Goal: Task Accomplishment & Management: Manage account settings

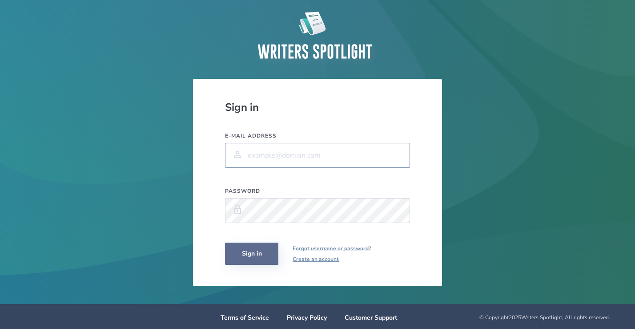
type input "[EMAIL_ADDRESS][DOMAIN_NAME]"
click at [247, 259] on button "Sign in" at bounding box center [251, 253] width 53 height 22
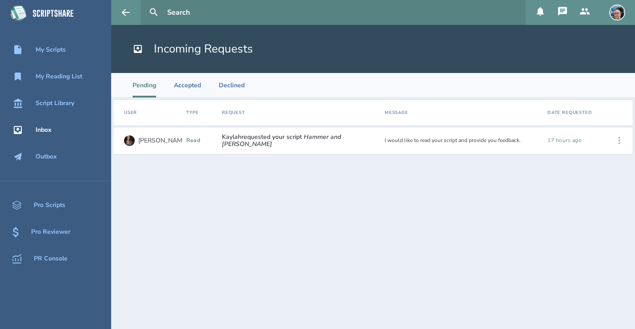
click at [618, 132] on button at bounding box center [619, 141] width 20 height 20
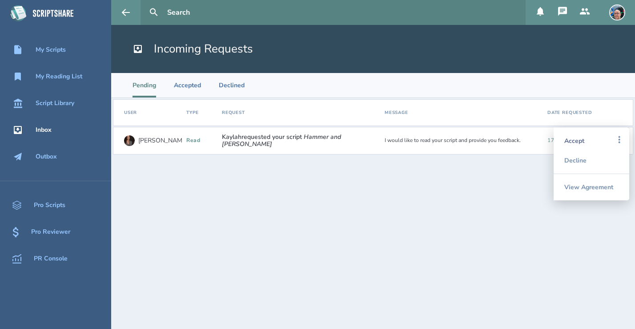
click at [605, 135] on div "Accept" at bounding box center [591, 141] width 54 height 20
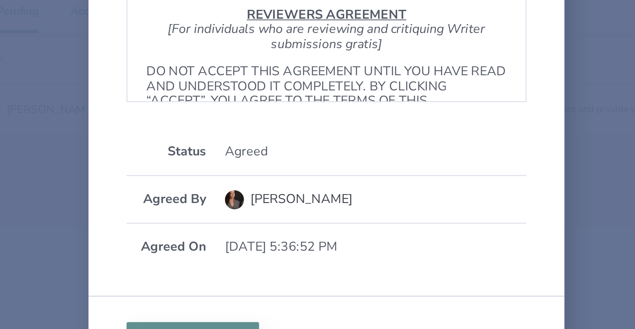
drag, startPoint x: 312, startPoint y: 124, endPoint x: 312, endPoint y: 134, distance: 9.8
click at [312, 134] on p "DO NOT ACCEPT THIS AGREEMENT UNTIL YOU HAVE READ AND UNDERSTOOD IT COMPLETELY. …" at bounding box center [317, 131] width 202 height 33
click at [273, 167] on div "Agreed" at bounding box center [345, 164] width 169 height 8
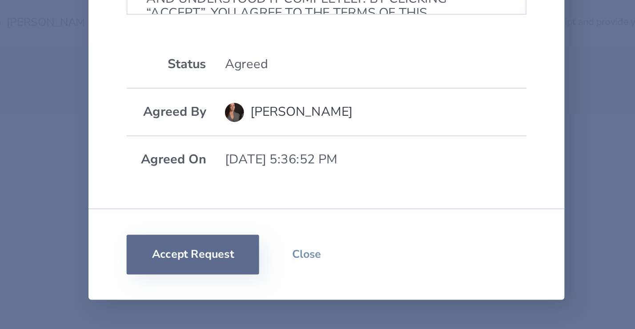
click at [244, 274] on button "Accept Request" at bounding box center [242, 270] width 74 height 22
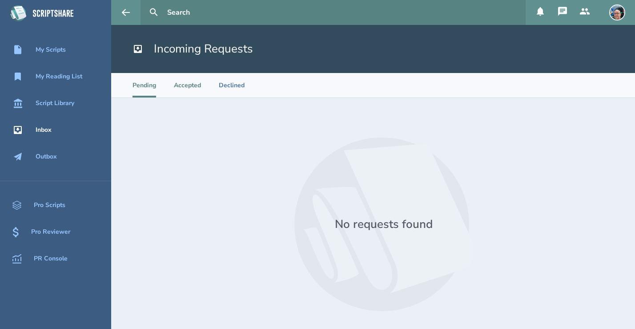
click at [193, 86] on li "Accepted" at bounding box center [187, 85] width 27 height 24
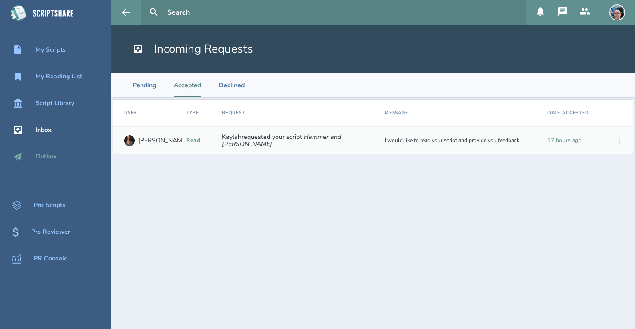
click at [56, 153] on div "Outbox" at bounding box center [46, 156] width 21 height 7
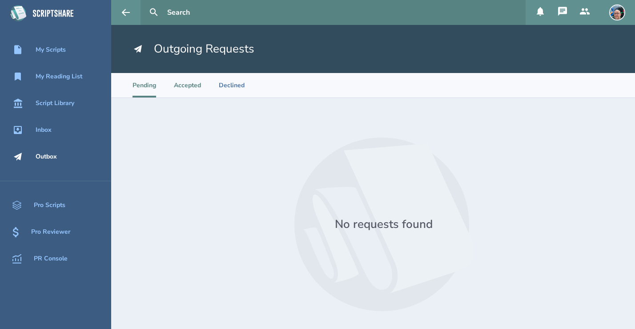
click at [198, 87] on li "Accepted" at bounding box center [187, 85] width 27 height 24
click at [48, 127] on div "Inbox" at bounding box center [44, 129] width 16 height 7
click at [180, 88] on li "Accepted" at bounding box center [187, 85] width 27 height 24
